Goal: Information Seeking & Learning: Learn about a topic

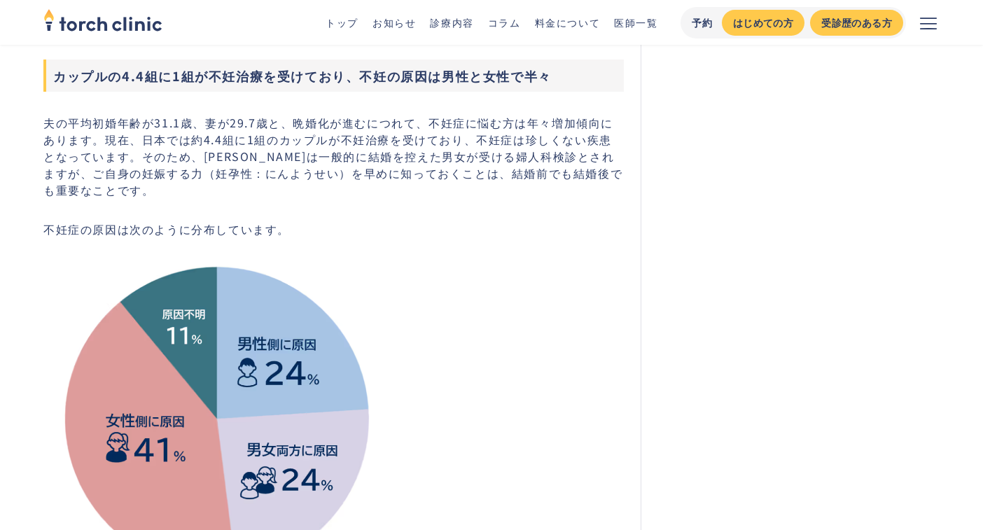
scroll to position [15, 0]
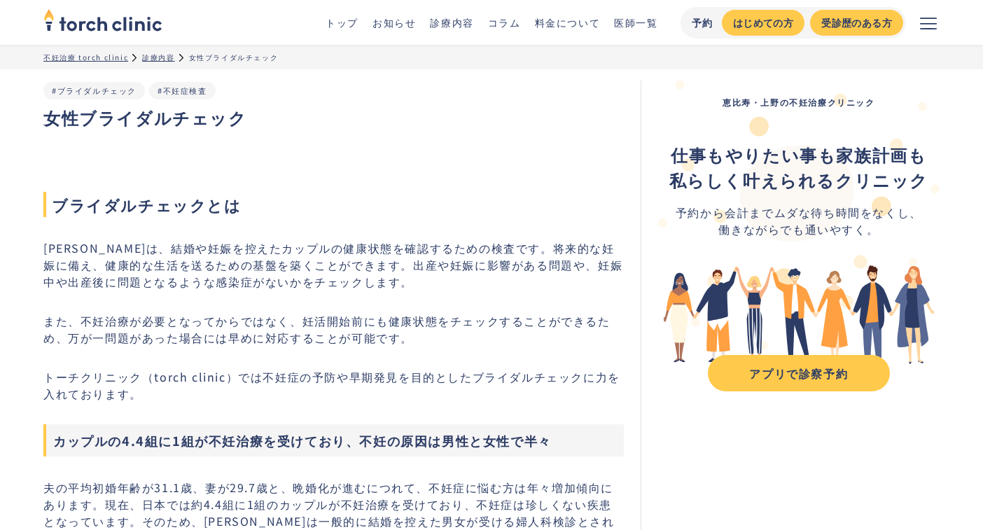
scroll to position [22, 0]
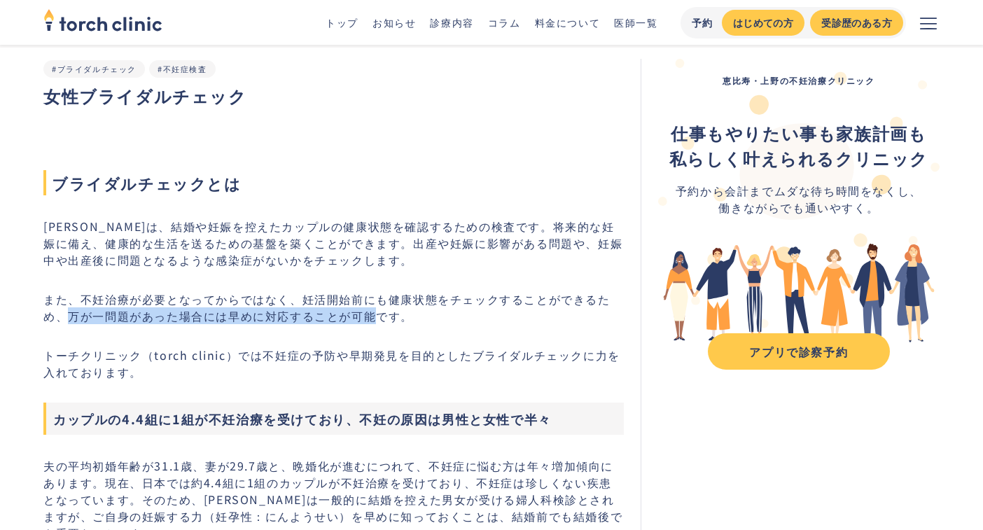
drag, startPoint x: 67, startPoint y: 319, endPoint x: 379, endPoint y: 312, distance: 311.6
click at [379, 312] on p "また、不妊治療が必要となってからではなく、妊活開始前にも健康状態をチェックすることができるため、万が一問題があった場合には早めに対応することが可能です。" at bounding box center [333, 308] width 580 height 34
copy p "万が一問題があった場合には早めに対応することが可能"
click at [423, 248] on p "ブライダルチェックは、結婚や妊娠を控えたカップルの健康状態を確認するための検査です。将来的な妊娠に備え、健康的な生活を送るための基盤を築くことができます。出産…" at bounding box center [333, 243] width 580 height 50
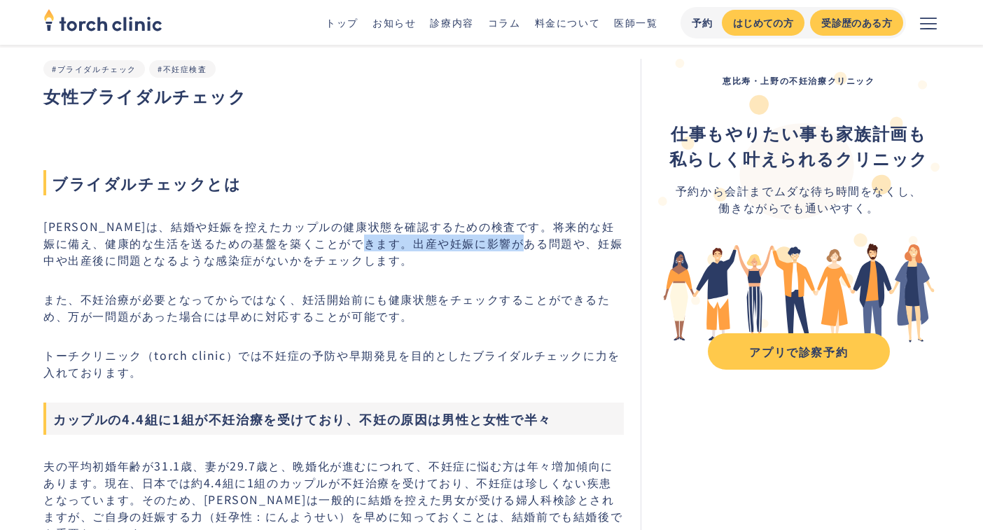
drag, startPoint x: 414, startPoint y: 242, endPoint x: 571, endPoint y: 244, distance: 156.1
click at [571, 244] on p "ブライダルチェックは、結婚や妊娠を控えたカップルの健康状態を確認するための検査です。将来的な妊娠に備え、健康的な生活を送るための基盤を築くことができます。出産…" at bounding box center [333, 243] width 580 height 50
copy p "出産や妊娠に影響がある問題"
click at [442, 221] on p "ブライダルチェックは、結婚や妊娠を控えたカップルの健康状態を確認するための検査です。将来的な妊娠に備え、健康的な生活を送るための基盤を築くことができます。出産…" at bounding box center [333, 243] width 580 height 50
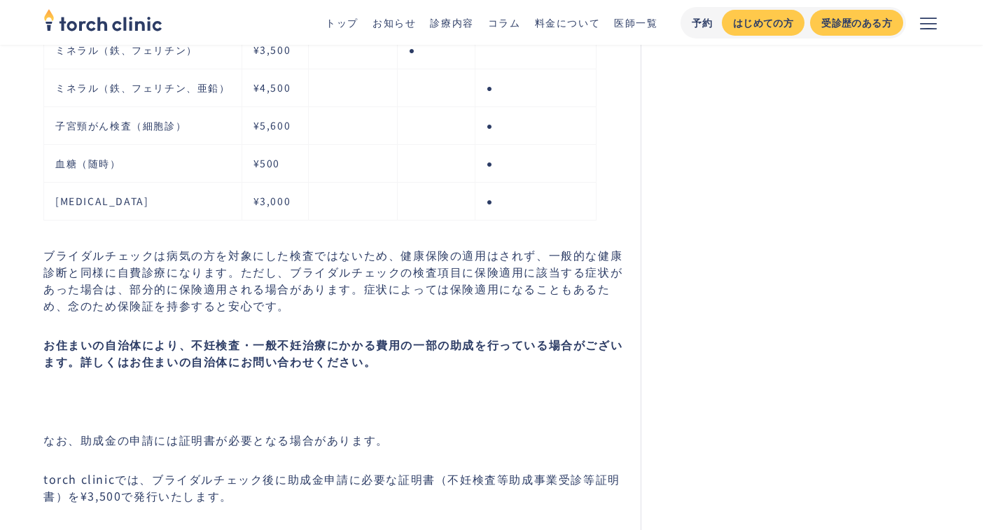
scroll to position [3298, 0]
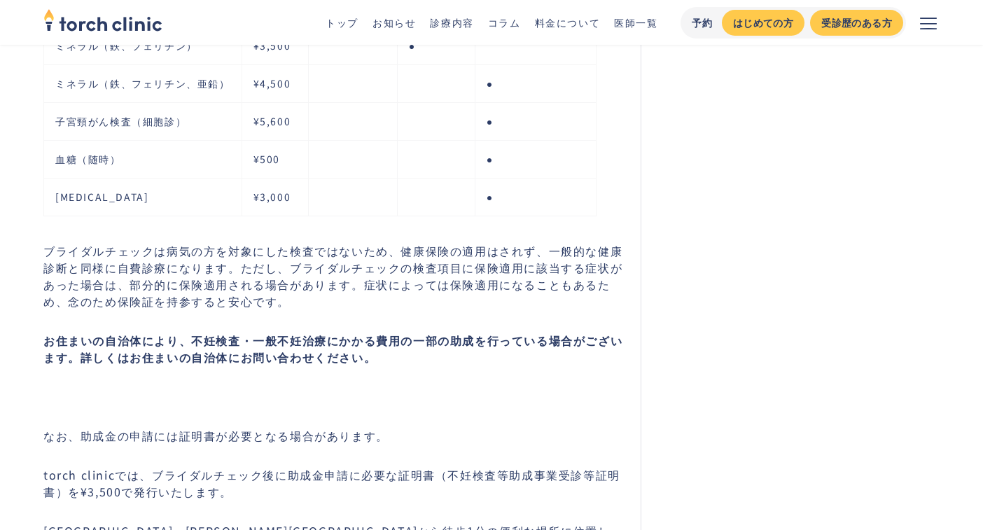
click at [158, 265] on p "ブライダルチェックは病気の方を対象にした検査ではないため、健康保険の適用はされず、一般的な健康診断と同様に自費診療になります。ただし、ブライダルチェックの検査…" at bounding box center [333, 275] width 580 height 67
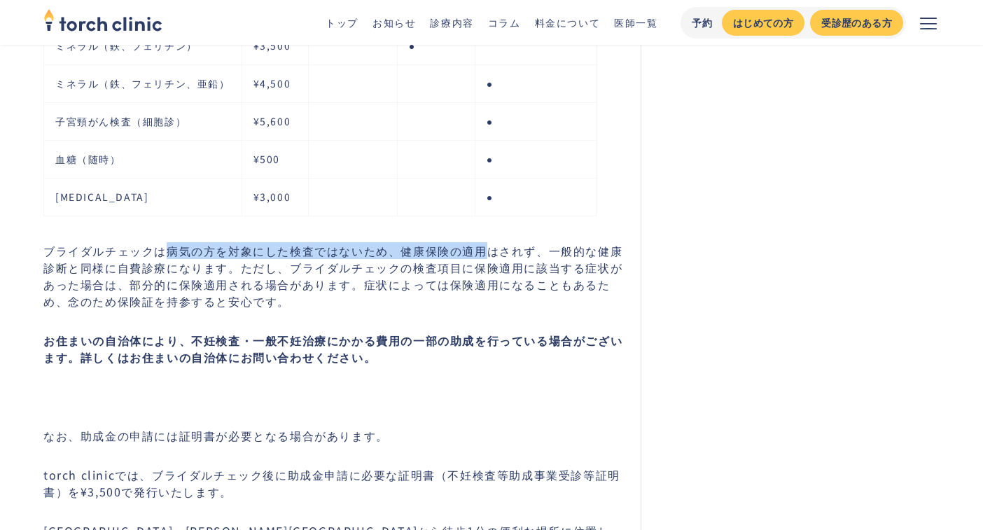
drag, startPoint x: 170, startPoint y: 242, endPoint x: 484, endPoint y: 245, distance: 313.7
click at [484, 245] on p "ブライダルチェックは病気の方を対象にした検査ではないため、健康保険の適用はされず、一般的な健康診断と同様に自費診療になります。ただし、ブライダルチェックの検査…" at bounding box center [333, 275] width 580 height 67
copy p "病気の方を対象にした検査ではないため、健康保険の適用"
click at [272, 277] on p "ブライダルチェックは病気の方を対象にした検査ではないため、健康保険の適用はされず、一般的な健康診断と同様に自費診療になります。ただし、ブライダルチェックの検査…" at bounding box center [333, 275] width 580 height 67
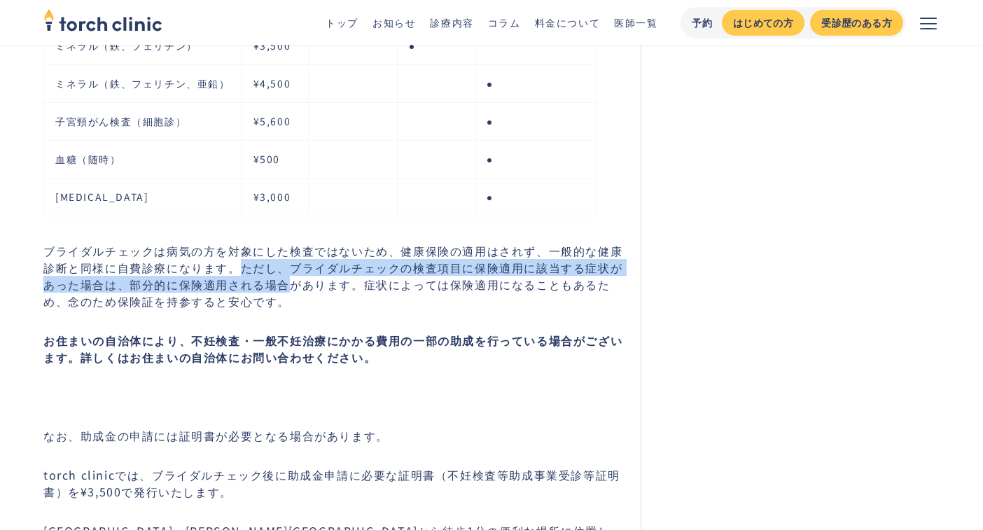
drag, startPoint x: 240, startPoint y: 262, endPoint x: 293, endPoint y: 274, distance: 53.8
click at [293, 274] on p "ブライダルチェックは病気の方を対象にした検査ではないため、健康保険の適用はされず、一般的な健康診断と同様に自費診療になります。ただし、ブライダルチェックの検査…" at bounding box center [333, 275] width 580 height 67
copy p "ただし、ブライダルチェックの検査項目に保険適用に該当する症状があった場合は、部分的に保険適用される場合"
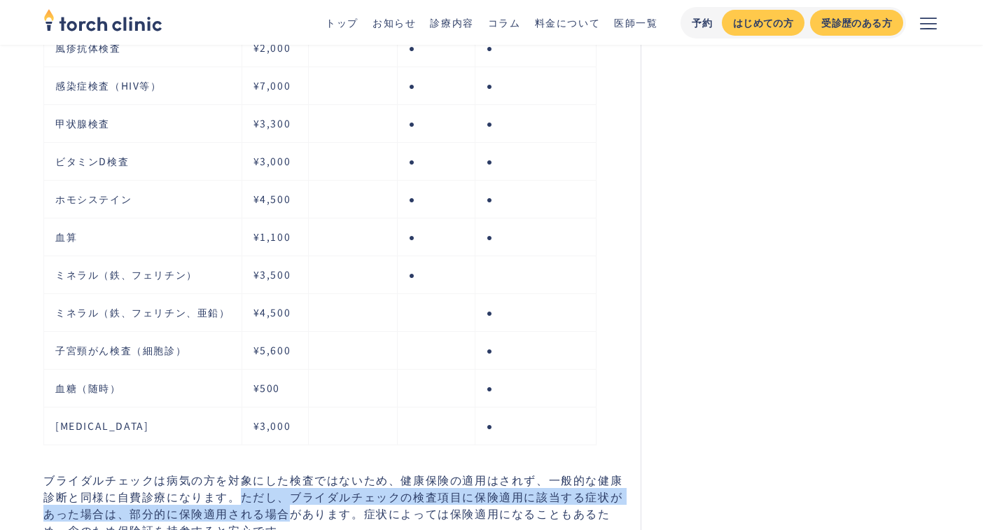
scroll to position [3070, 0]
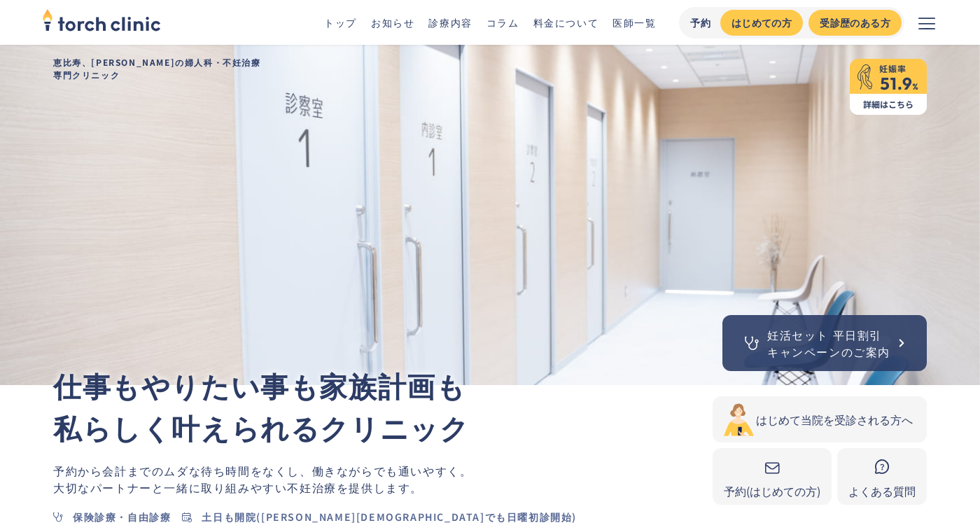
click at [512, 26] on link "コラム" at bounding box center [503, 22] width 33 height 14
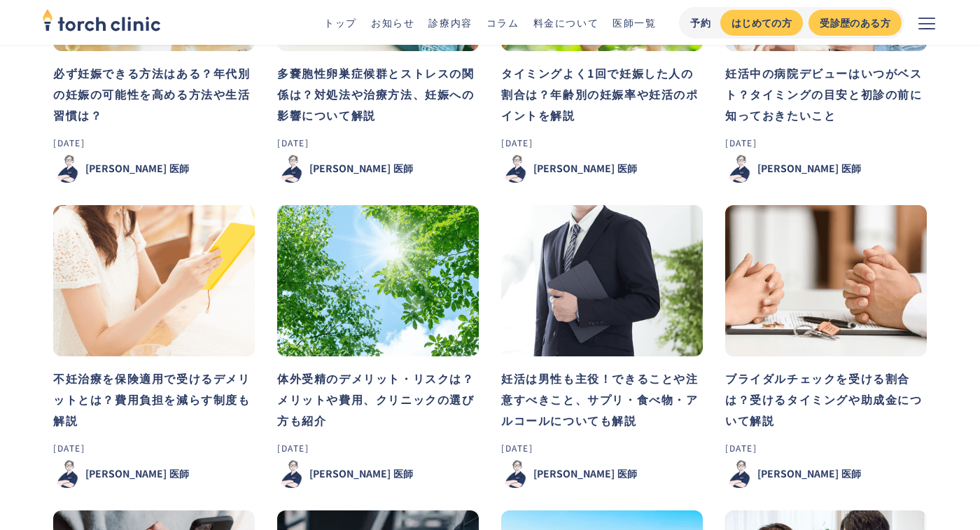
scroll to position [255, 0]
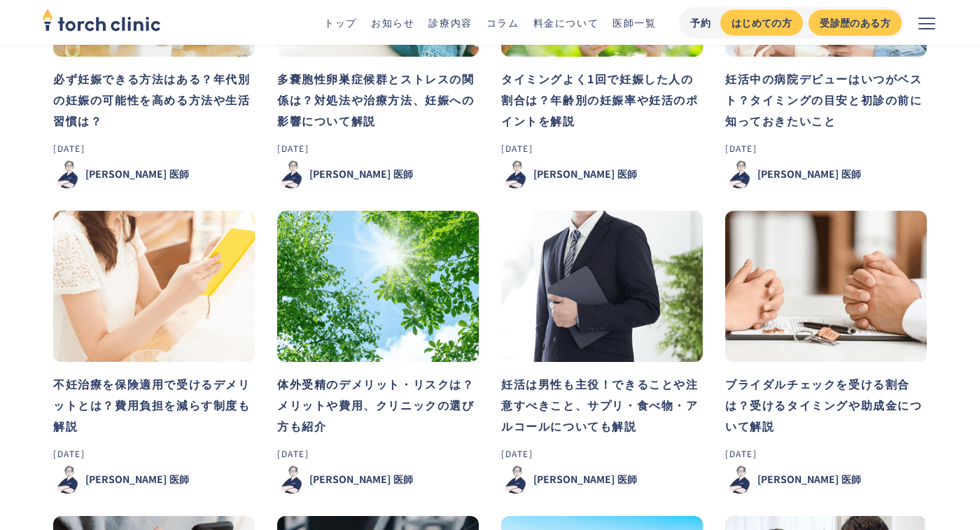
click at [839, 82] on h3 "妊活中の病院デビューはいつがベスト？タイミングの目安と初診の前に知っておきたいこと" at bounding box center [826, 99] width 202 height 63
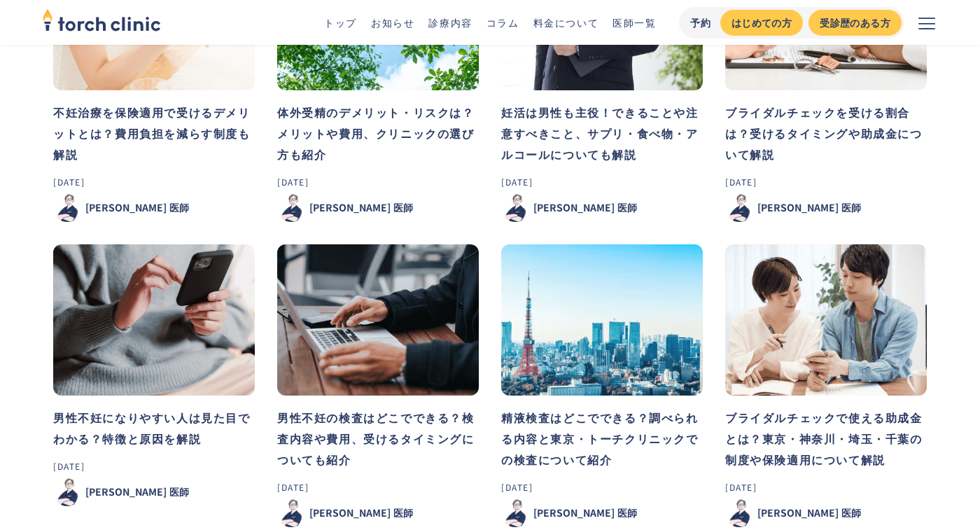
scroll to position [534, 0]
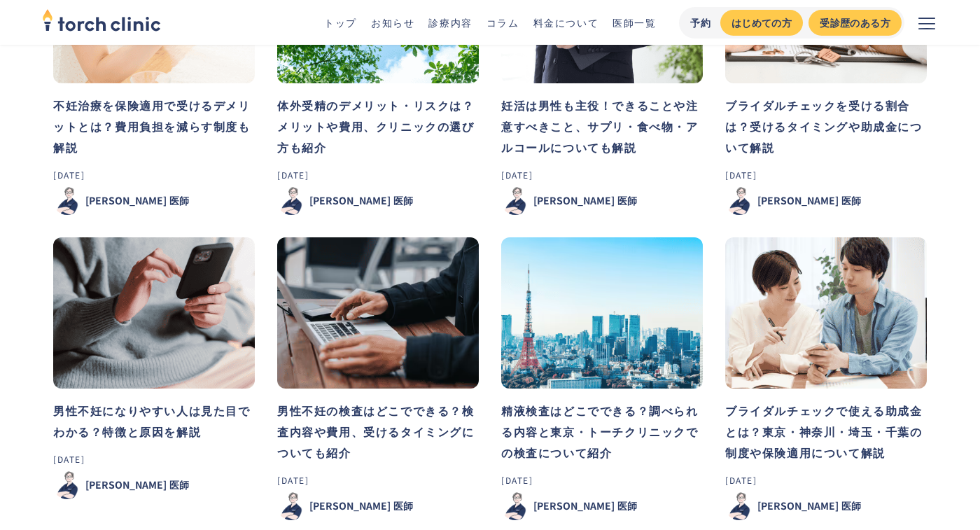
click at [769, 123] on h3 "ブライダルチェックを受ける割合は？受けるタイミングや助成金について解説" at bounding box center [826, 126] width 202 height 63
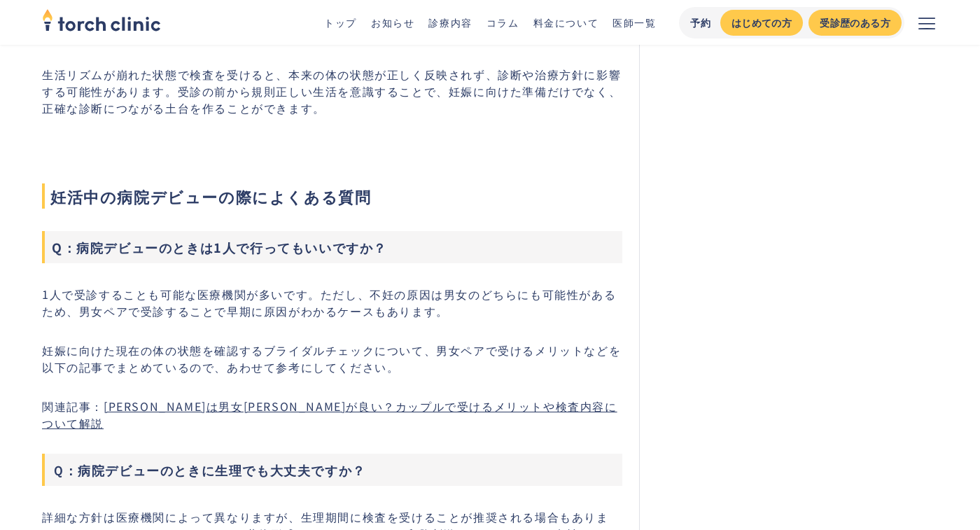
scroll to position [4440, 0]
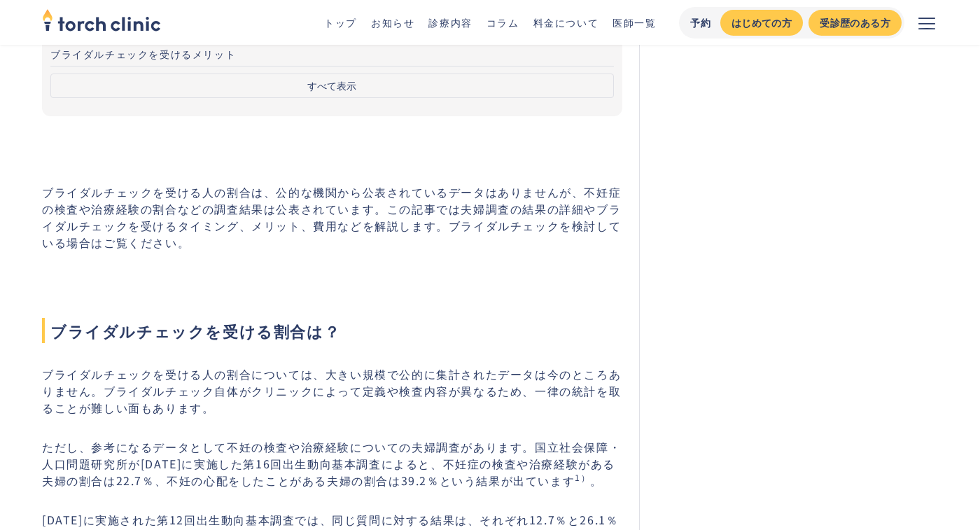
scroll to position [372, 0]
click at [337, 72] on button "すべて表示" at bounding box center [332, 84] width 564 height 25
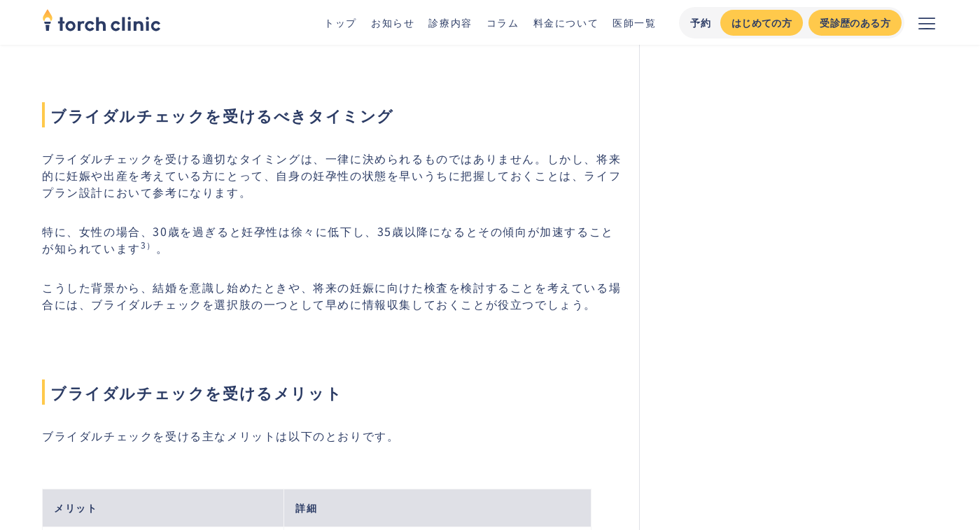
scroll to position [1467, 0]
click at [284, 200] on p "ブライダルチェックを受ける適切なタイミングは、一律に決められるものではありません。しかし、将来的に妊娠や出産を考えている方にとって、自身の妊孕性の状態を早いう…" at bounding box center [332, 176] width 580 height 50
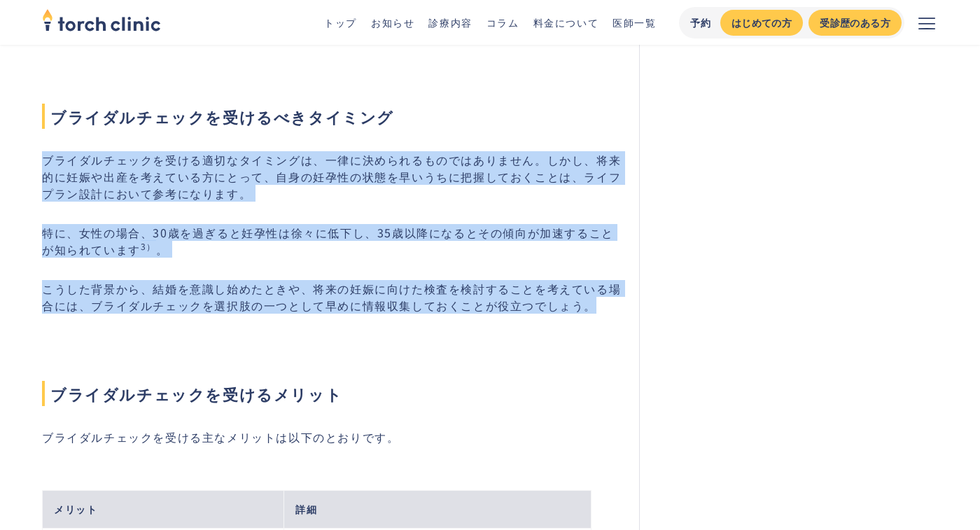
drag, startPoint x: 597, startPoint y: 308, endPoint x: 46, endPoint y: 160, distance: 570.5
copy div "ブライダルチェックを受ける適切なタイミングは、一律に決められるものではありません。しかし、将来的に妊娠や出産を考えている方にとって、自身の妊孕性の状態を早いう…"
